Goal: Information Seeking & Learning: Learn about a topic

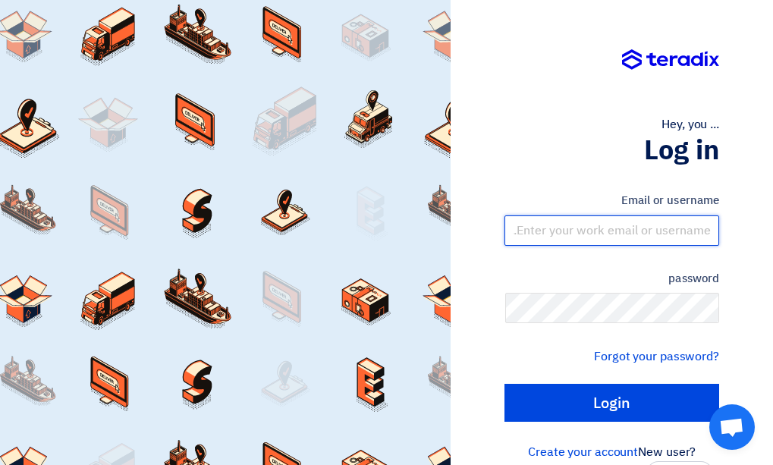
click at [676, 232] on input "text" at bounding box center [611, 230] width 215 height 30
type input "[EMAIL_ADDRESS][DOMAIN_NAME]"
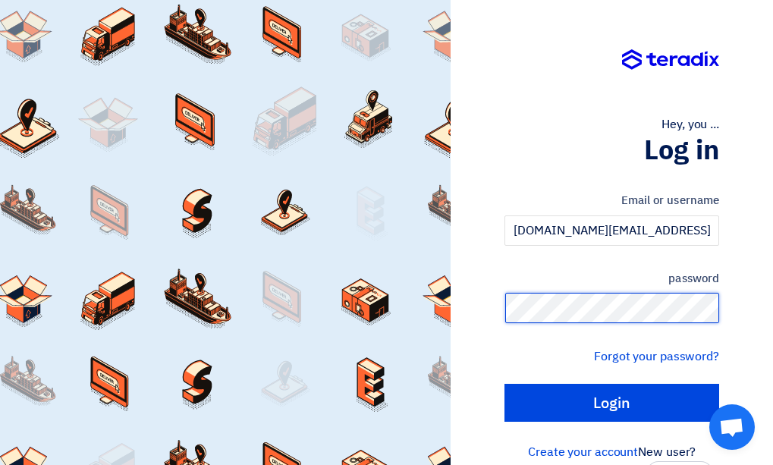
click at [504, 384] on input "Login" at bounding box center [611, 403] width 215 height 38
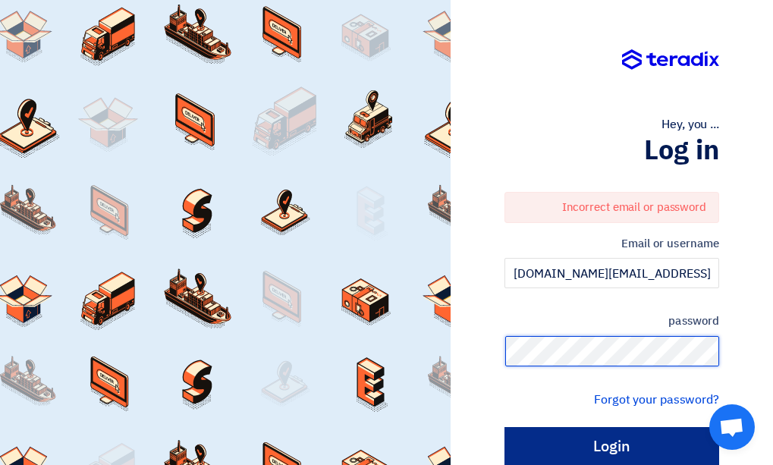
click at [504, 427] on input "Login" at bounding box center [611, 446] width 215 height 38
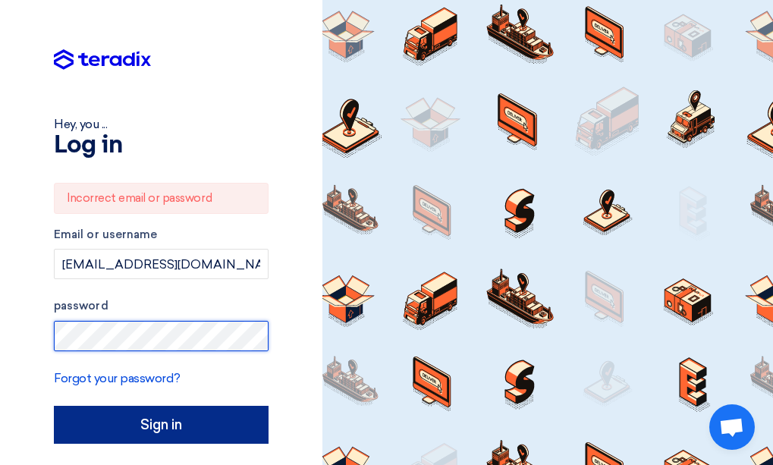
type input "Sign in"
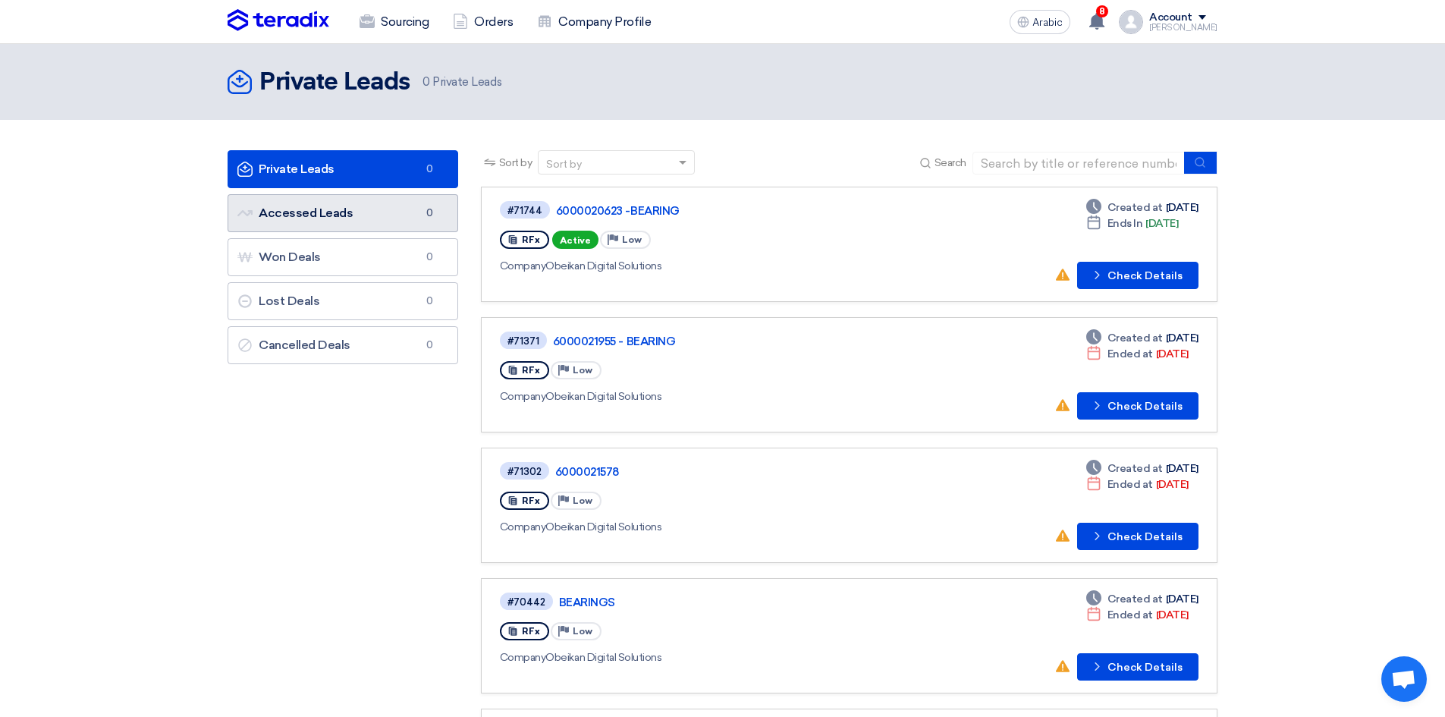
click at [323, 217] on font "Accessed Leads" at bounding box center [306, 213] width 94 height 14
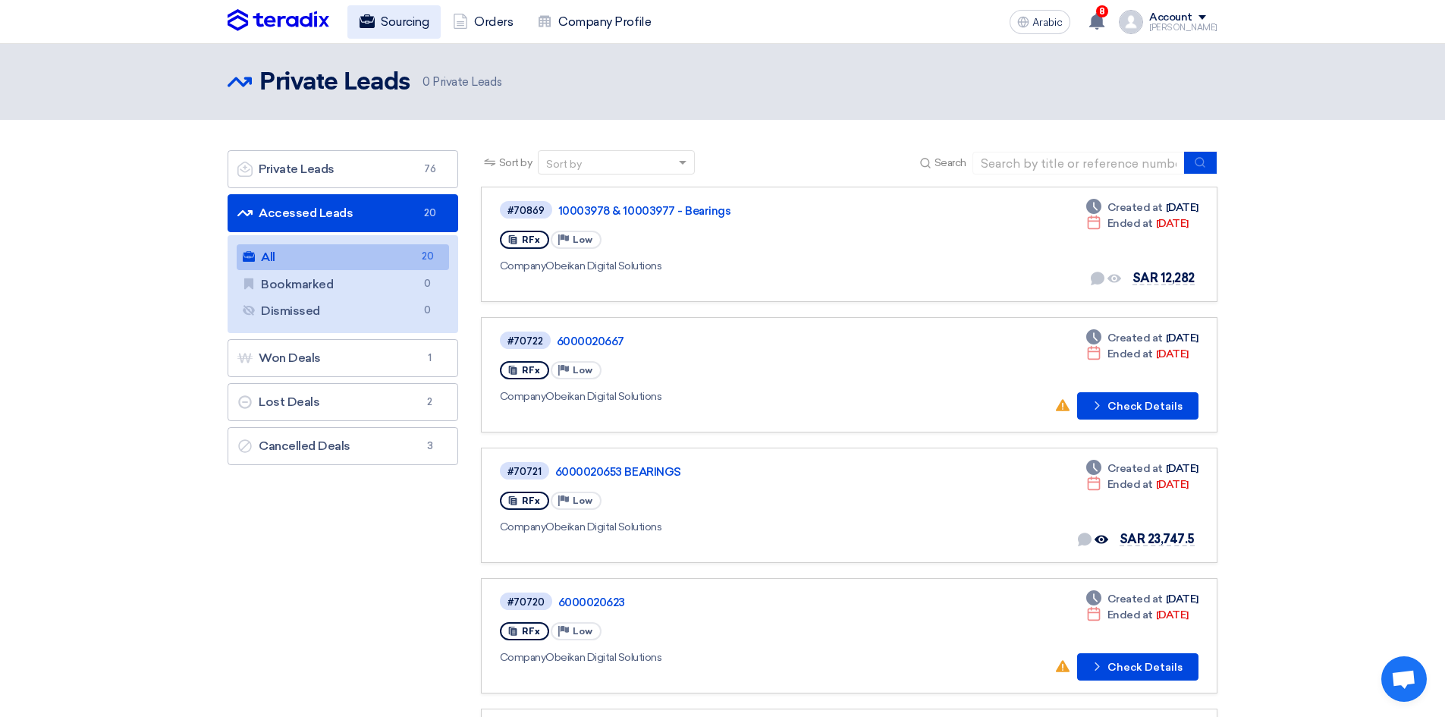
click at [413, 23] on font "Sourcing" at bounding box center [405, 21] width 48 height 14
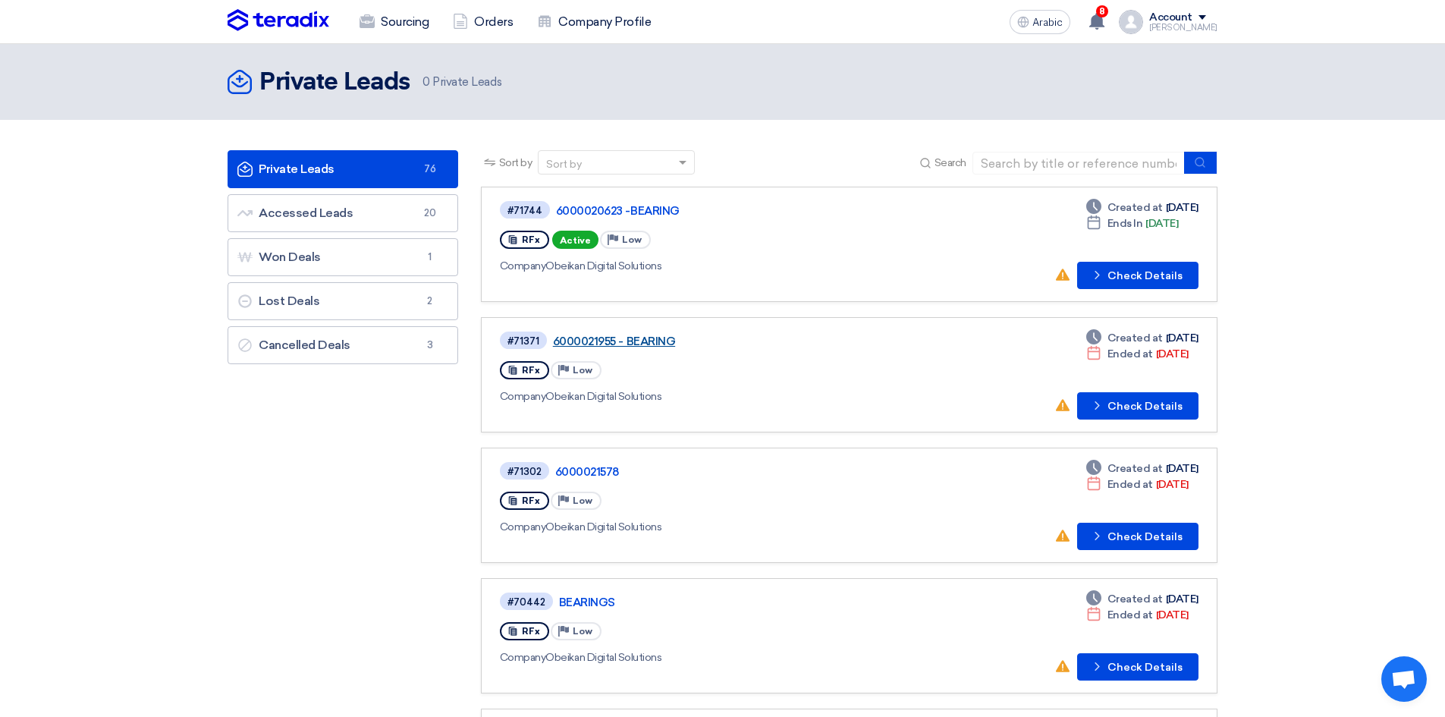
click at [646, 341] on font "6000021955 - BEARING" at bounding box center [614, 342] width 122 height 14
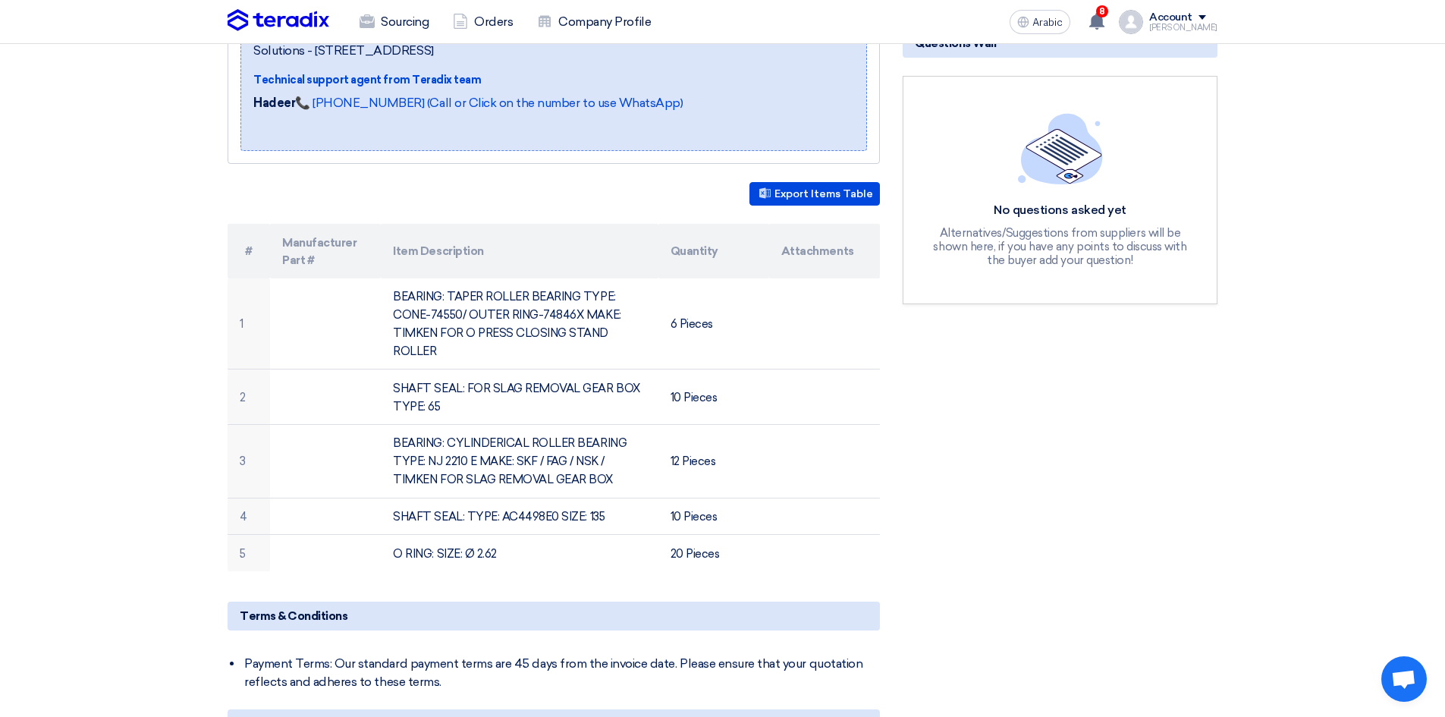
scroll to position [303, 0]
click at [413, 14] on font "Sourcing" at bounding box center [405, 21] width 48 height 14
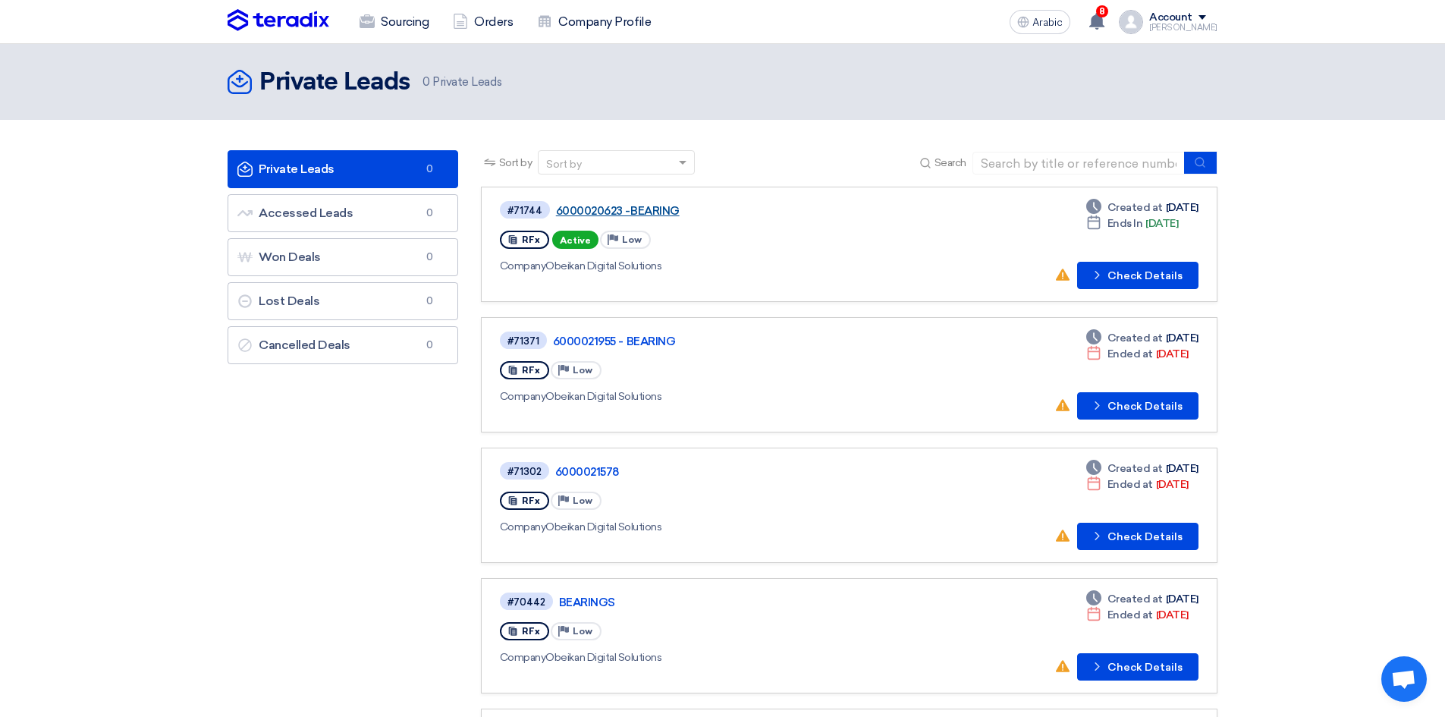
click at [662, 212] on font "6000020623 -BEARING" at bounding box center [618, 211] width 124 height 14
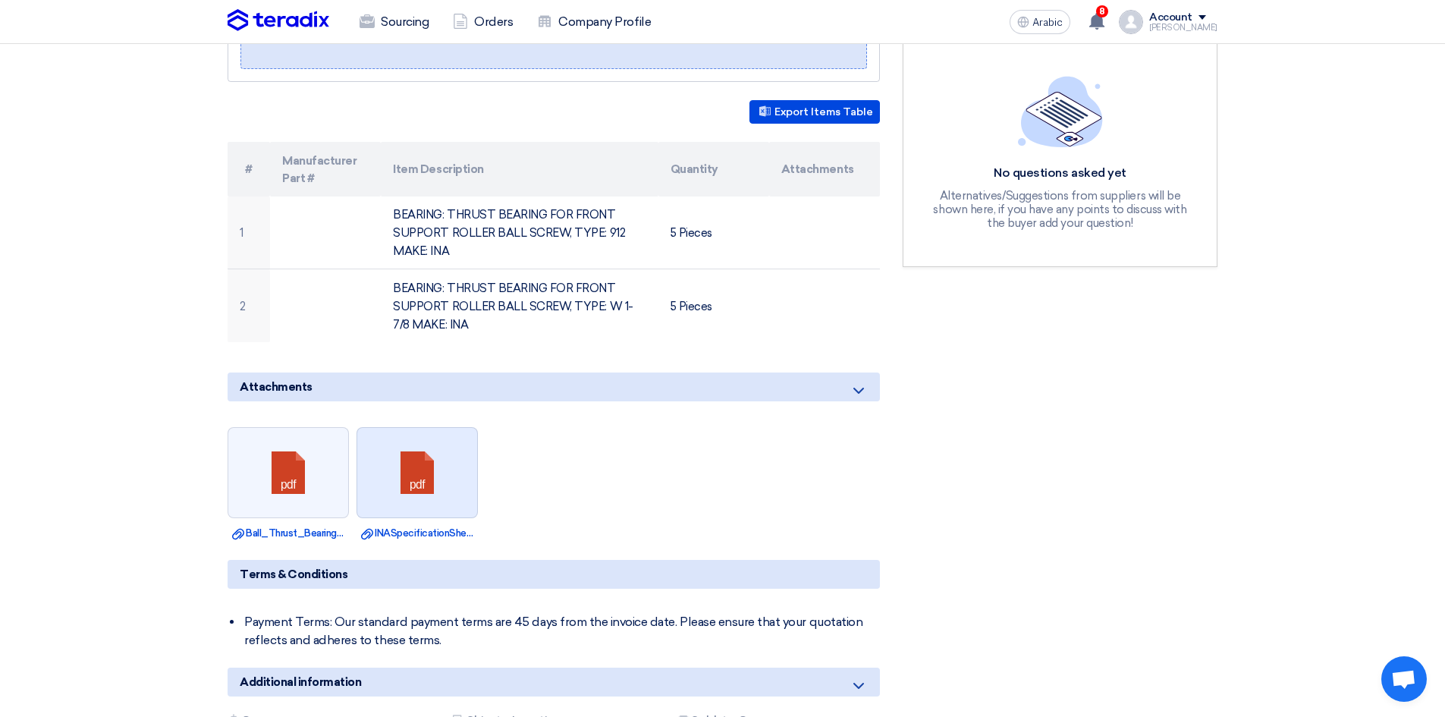
scroll to position [152, 0]
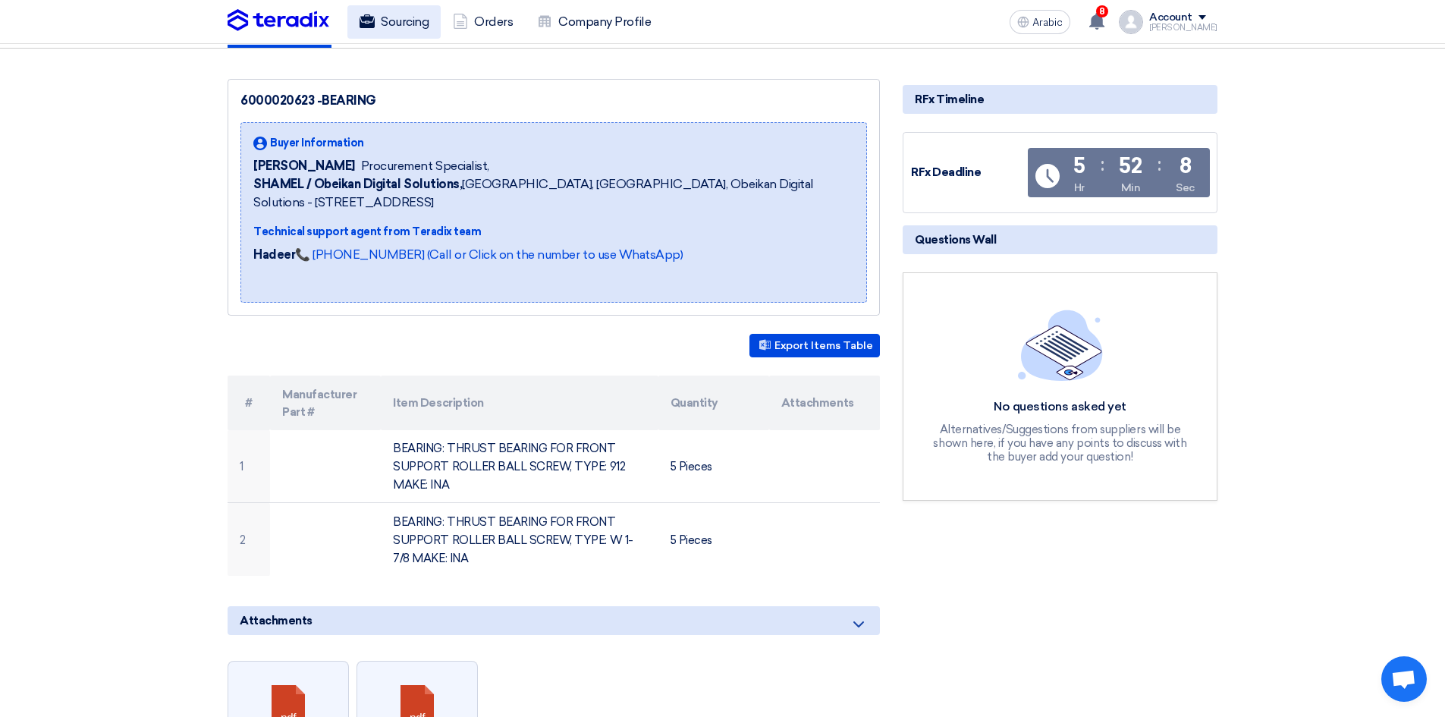
click at [399, 24] on font "Sourcing" at bounding box center [405, 21] width 48 height 14
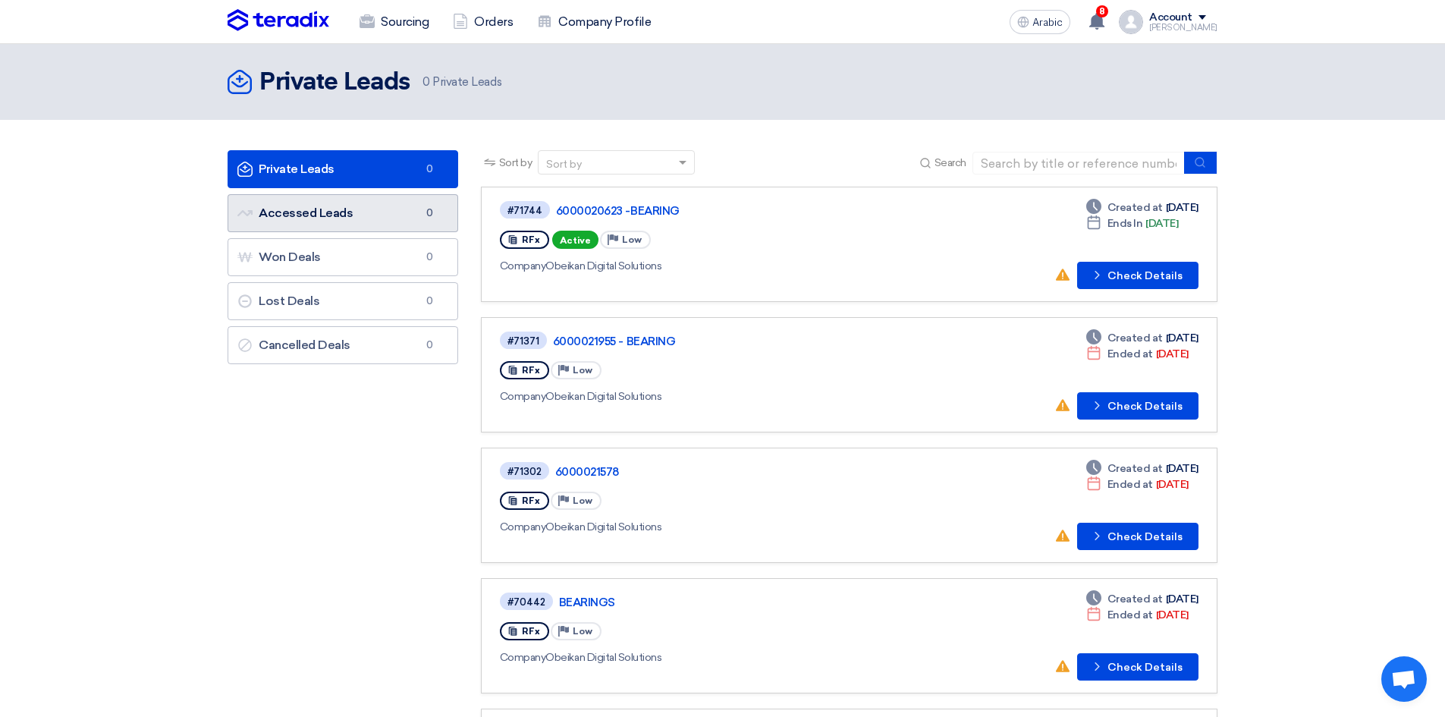
click at [370, 218] on link "Accessed Leads Accessed Leads 0" at bounding box center [343, 213] width 231 height 38
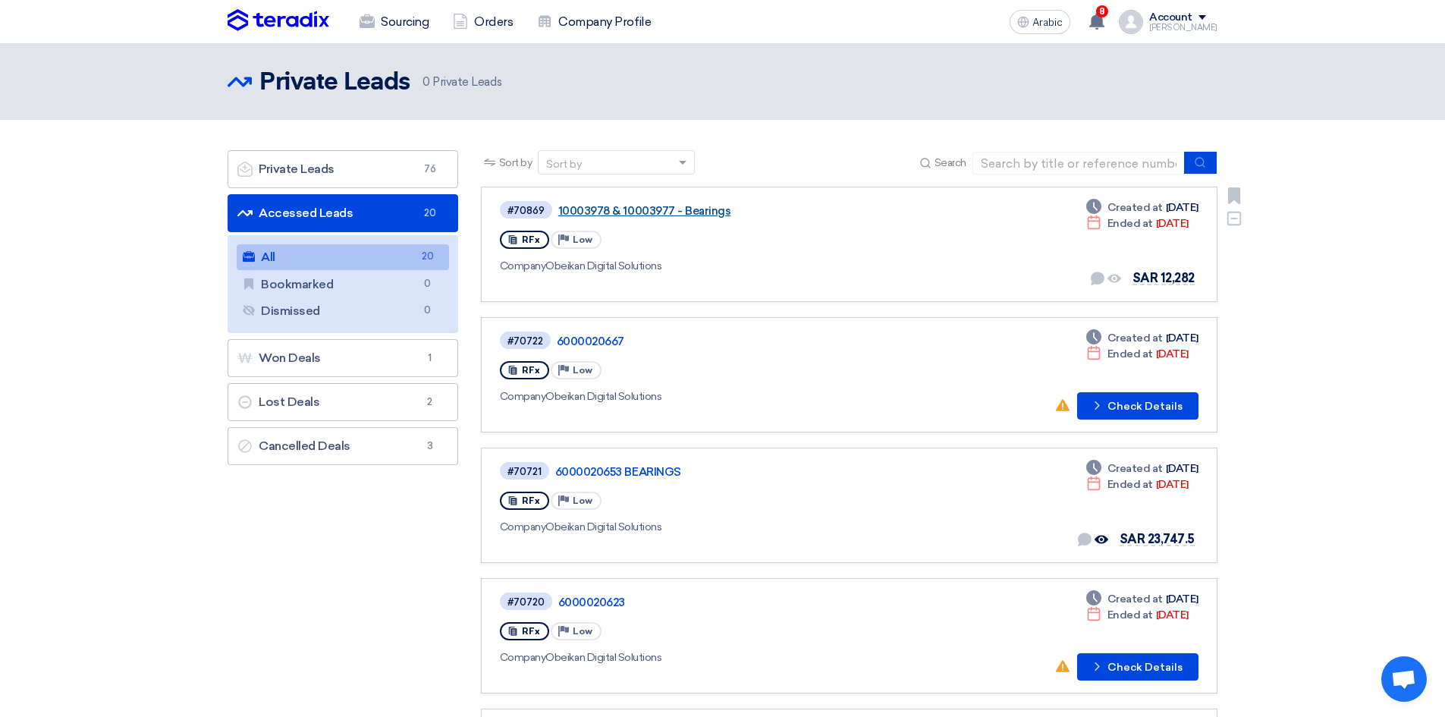
click at [697, 211] on font "10003978 & 10003977 - Bearings" at bounding box center [644, 211] width 173 height 14
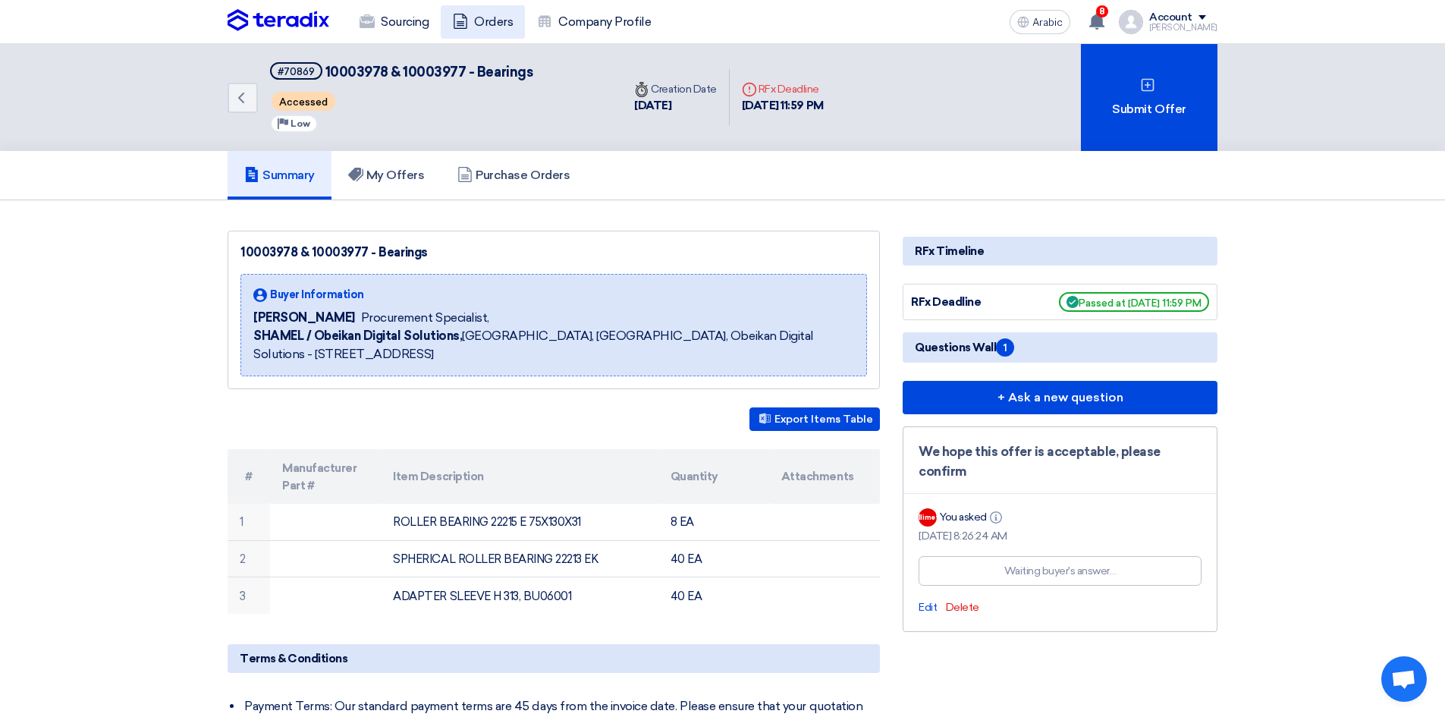
click at [480, 24] on font "Orders" at bounding box center [493, 21] width 39 height 14
click at [407, 177] on font "My Offers" at bounding box center [395, 175] width 58 height 14
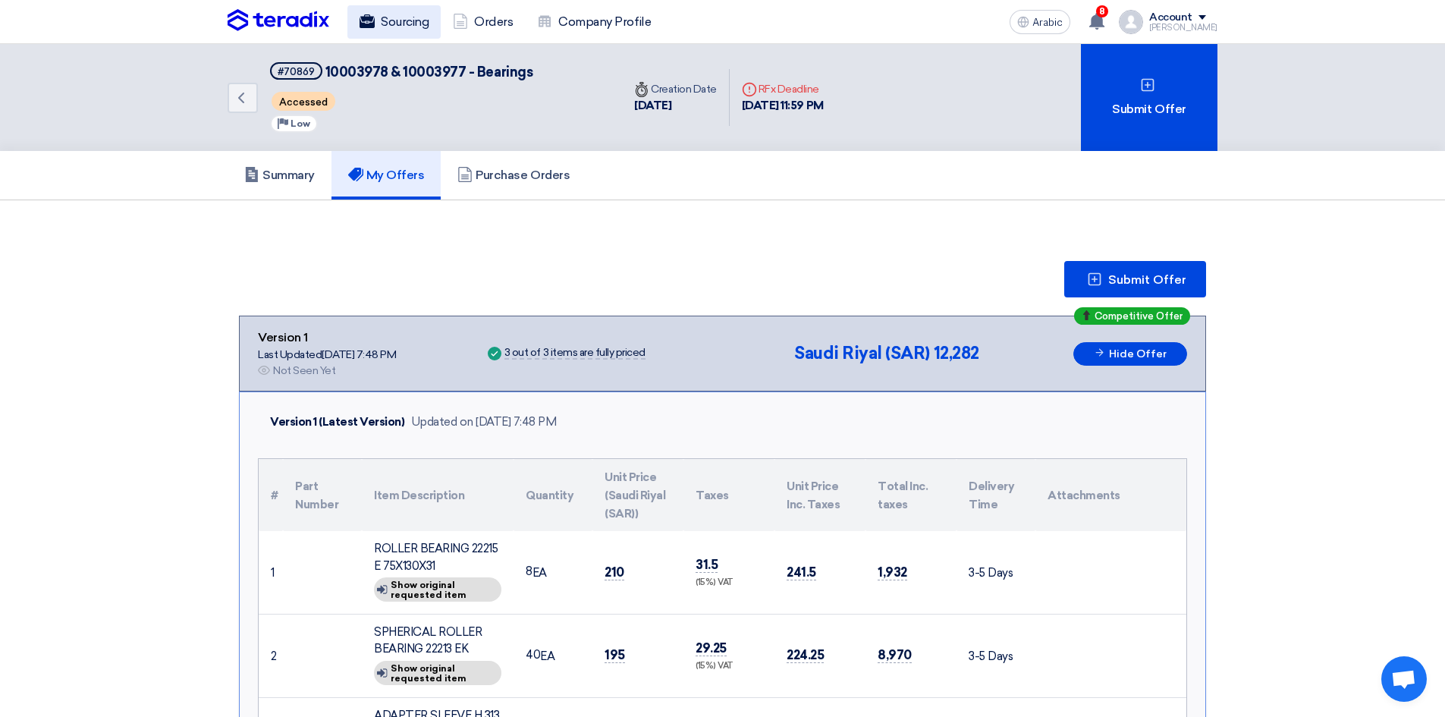
click at [422, 24] on font "Sourcing" at bounding box center [405, 21] width 48 height 14
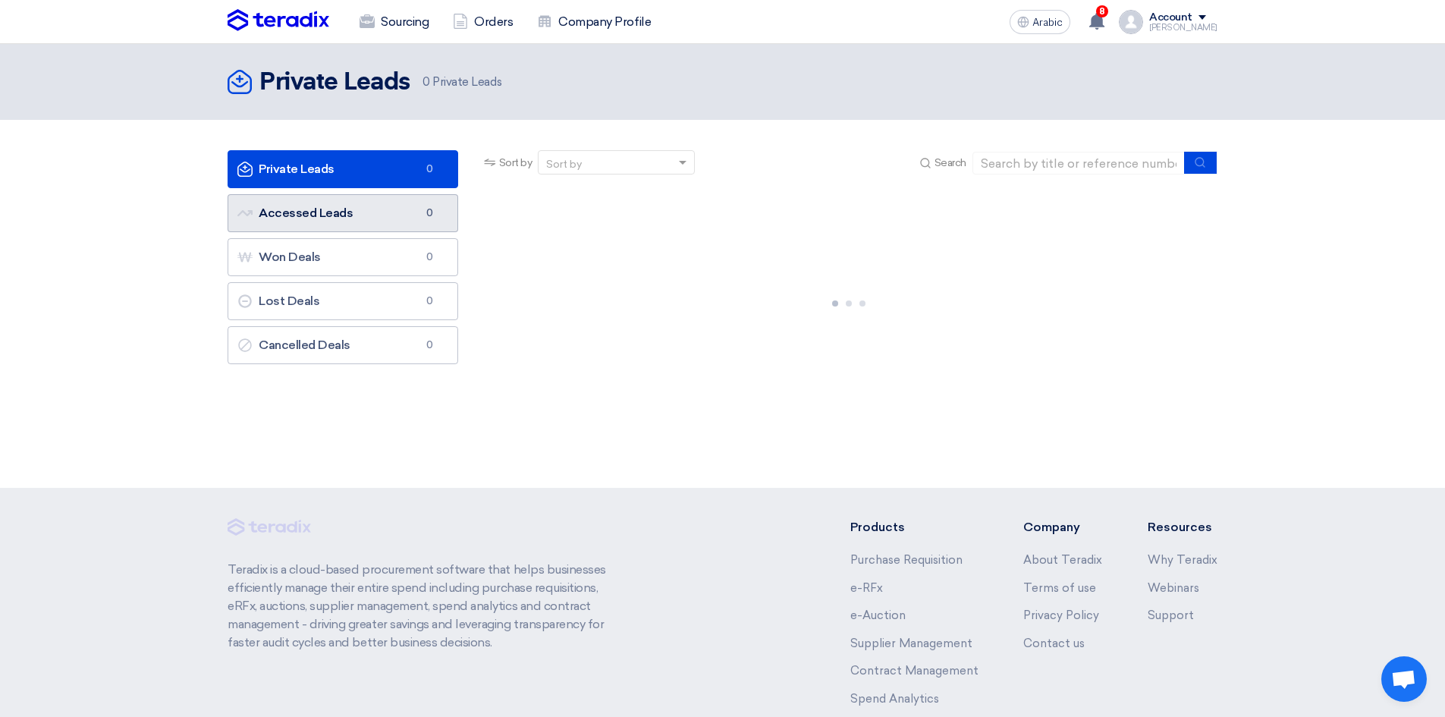
click at [375, 213] on link "Accessed Leads Accessed Leads 0" at bounding box center [343, 213] width 231 height 38
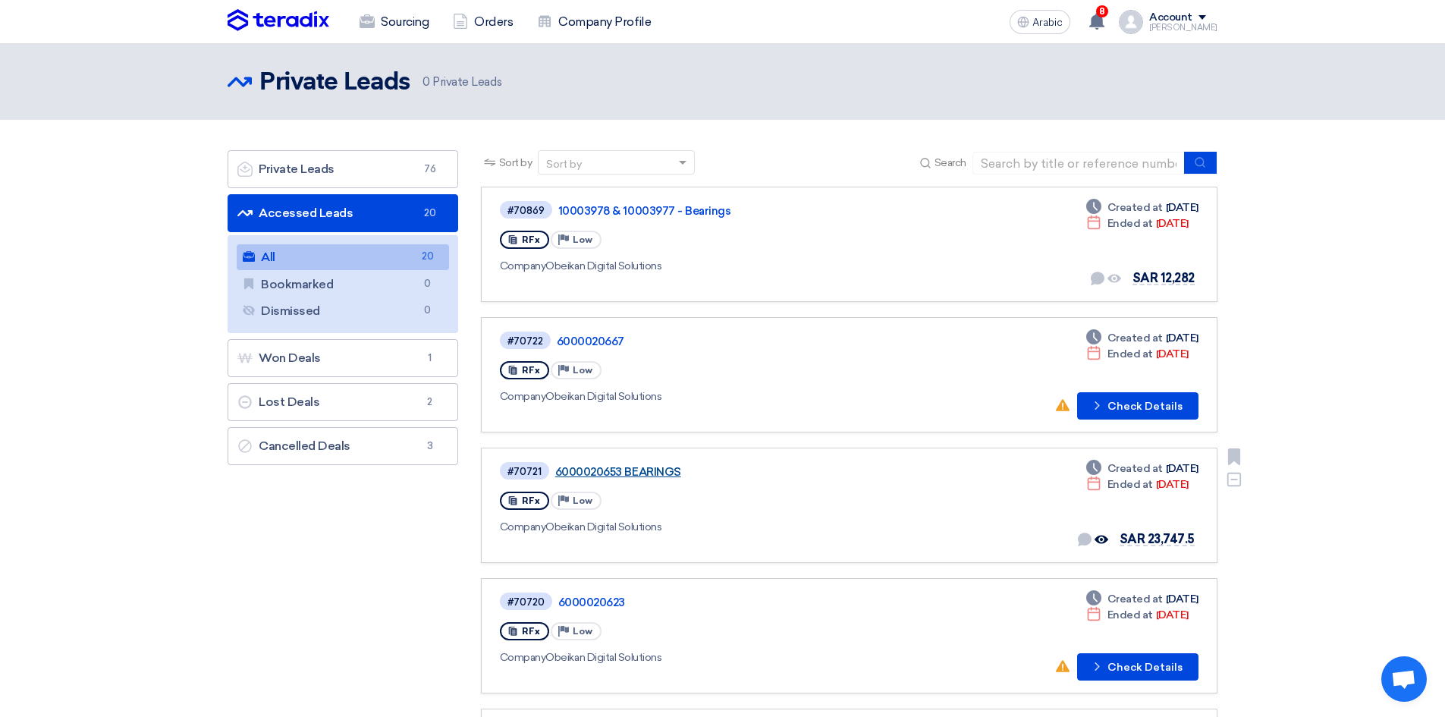
click at [646, 464] on font "6000020653 BEARINGS" at bounding box center [618, 472] width 126 height 14
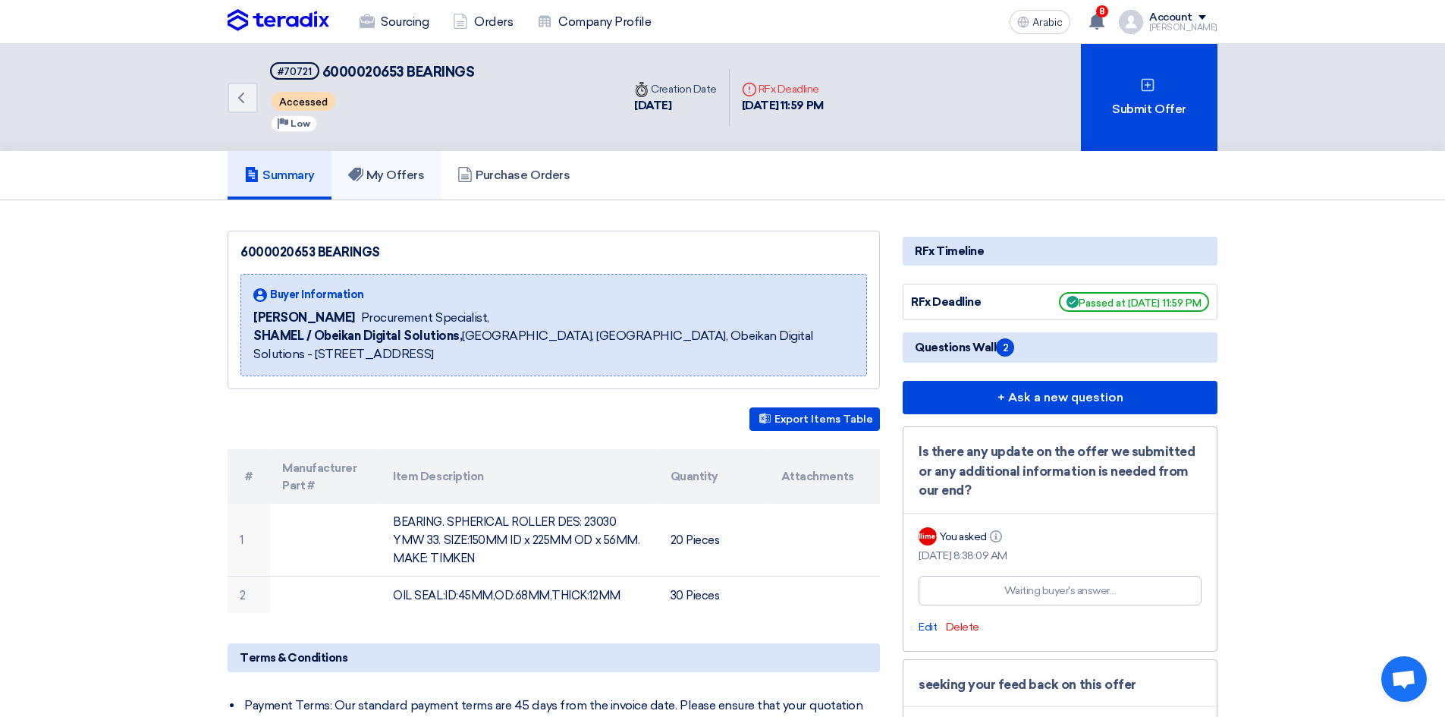
click at [407, 176] on font "My Offers" at bounding box center [395, 175] width 58 height 14
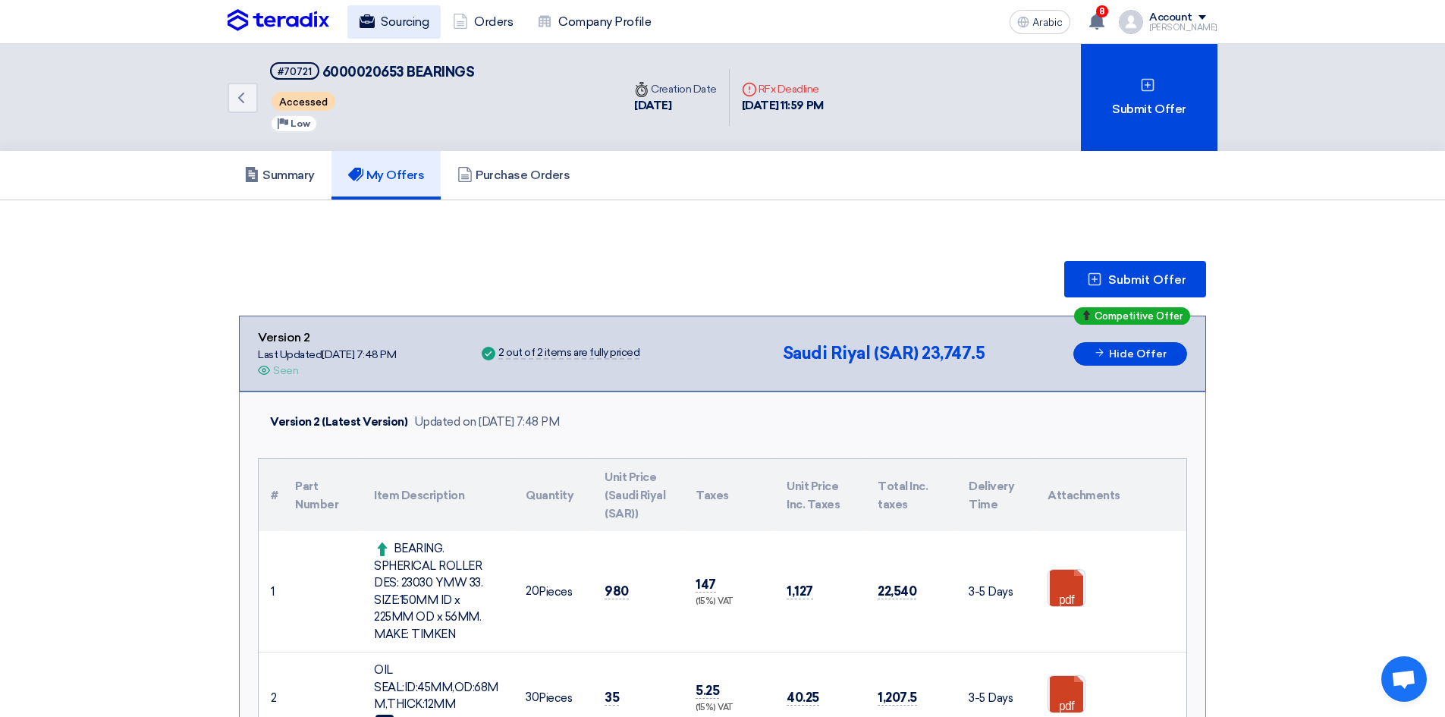
click at [402, 28] on font "Sourcing" at bounding box center [405, 21] width 48 height 14
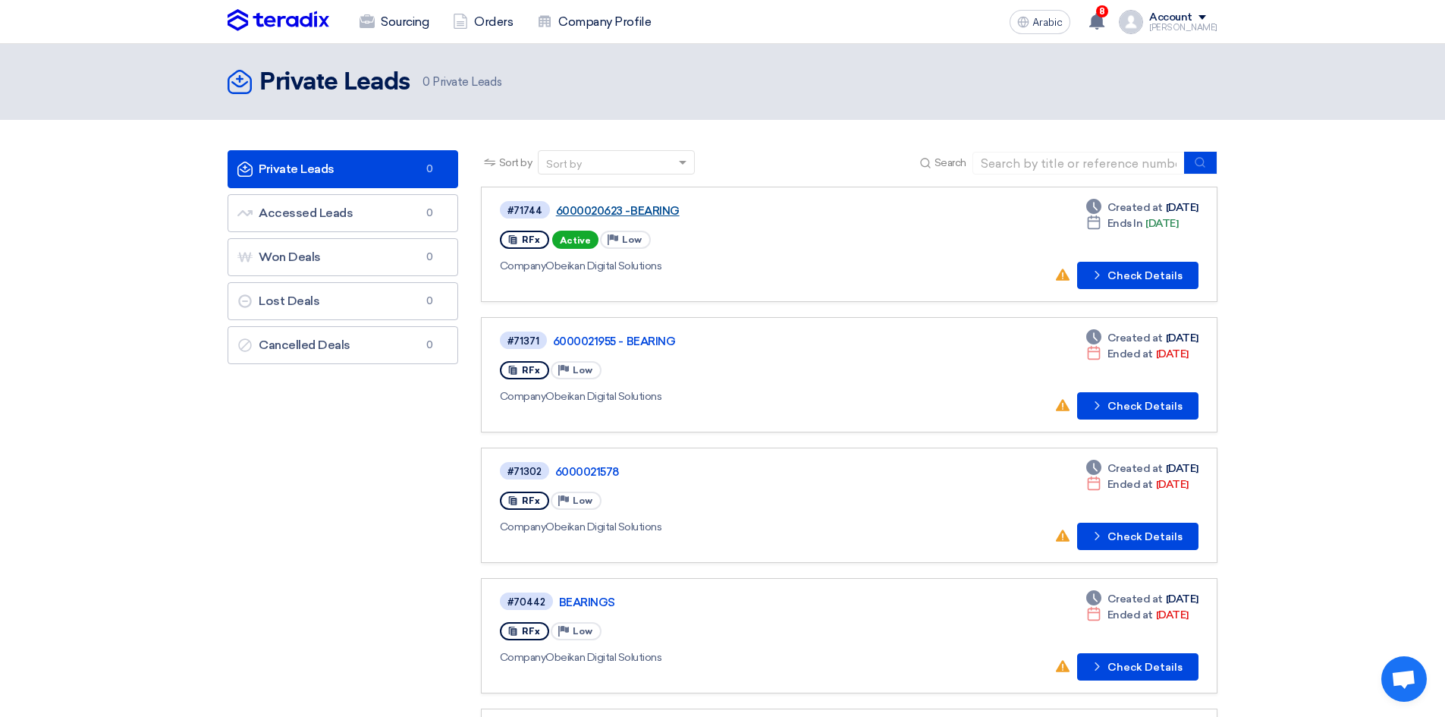
click at [652, 212] on font "6000020623 -BEARING" at bounding box center [618, 211] width 124 height 14
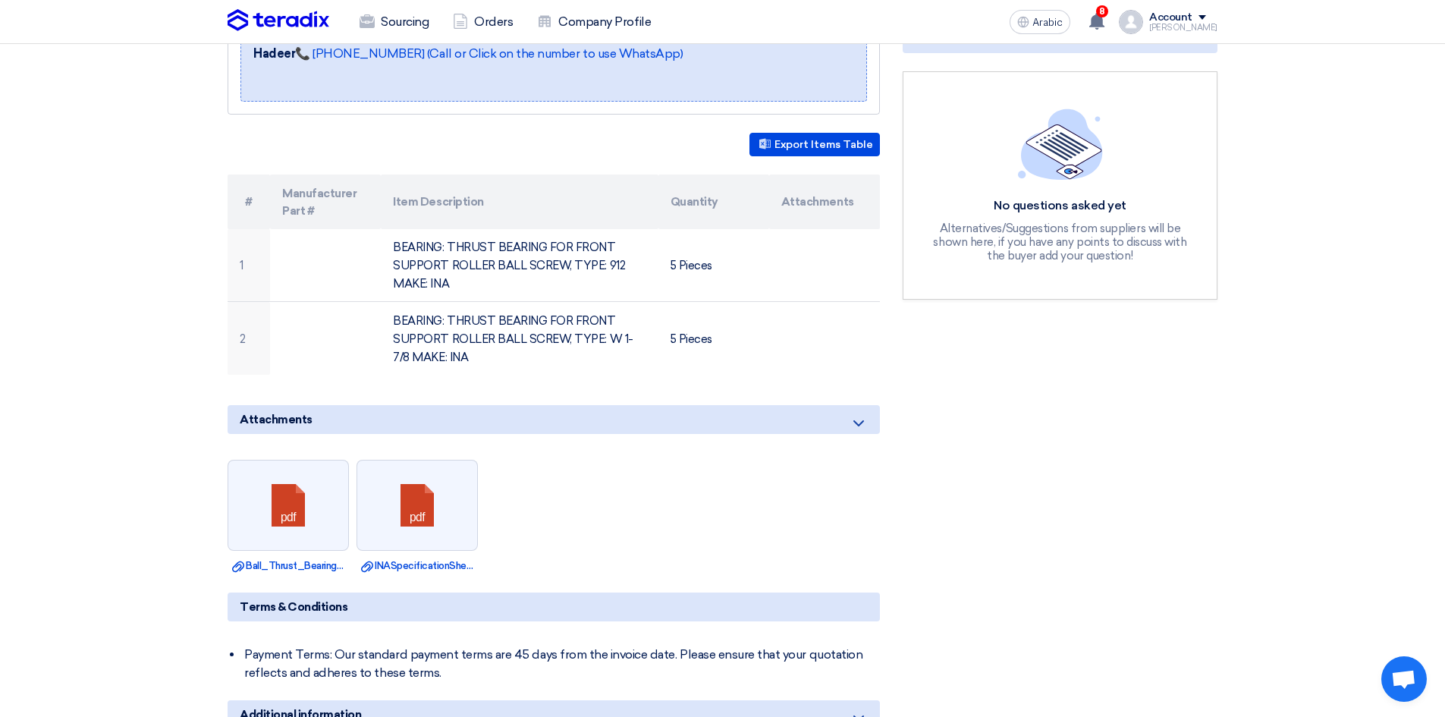
scroll to position [379, 0]
